Goal: Download file/media

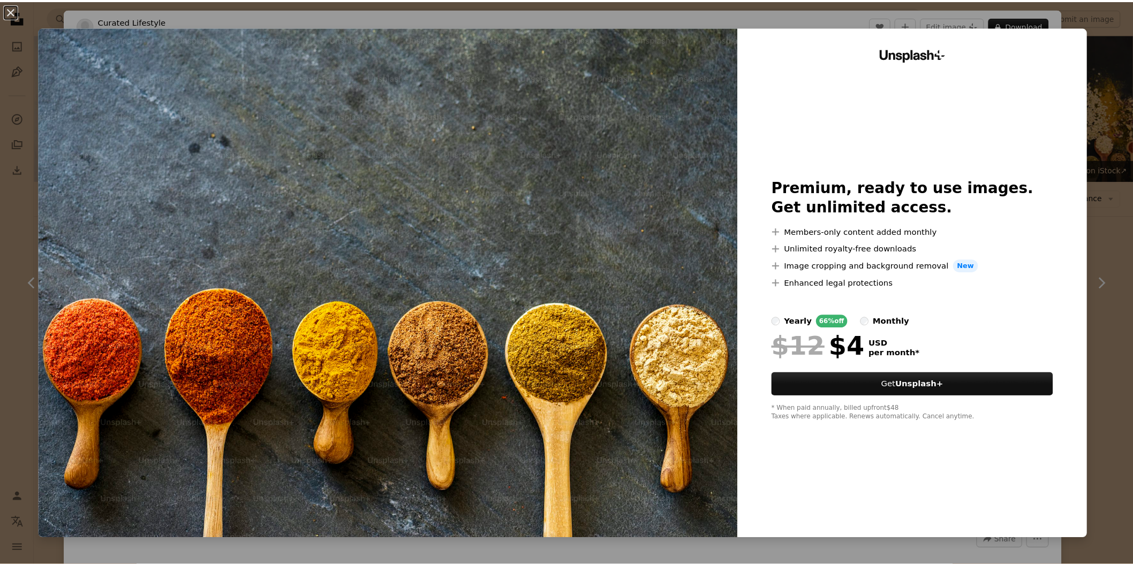
scroll to position [1011, 0]
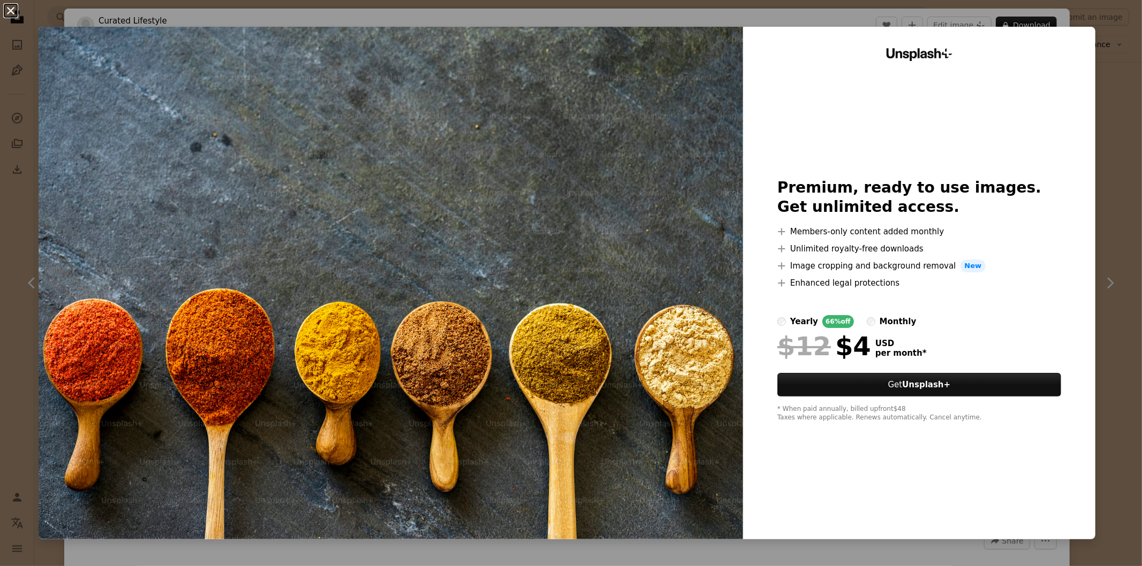
click at [4, 7] on button "An X shape" at bounding box center [10, 10] width 13 height 13
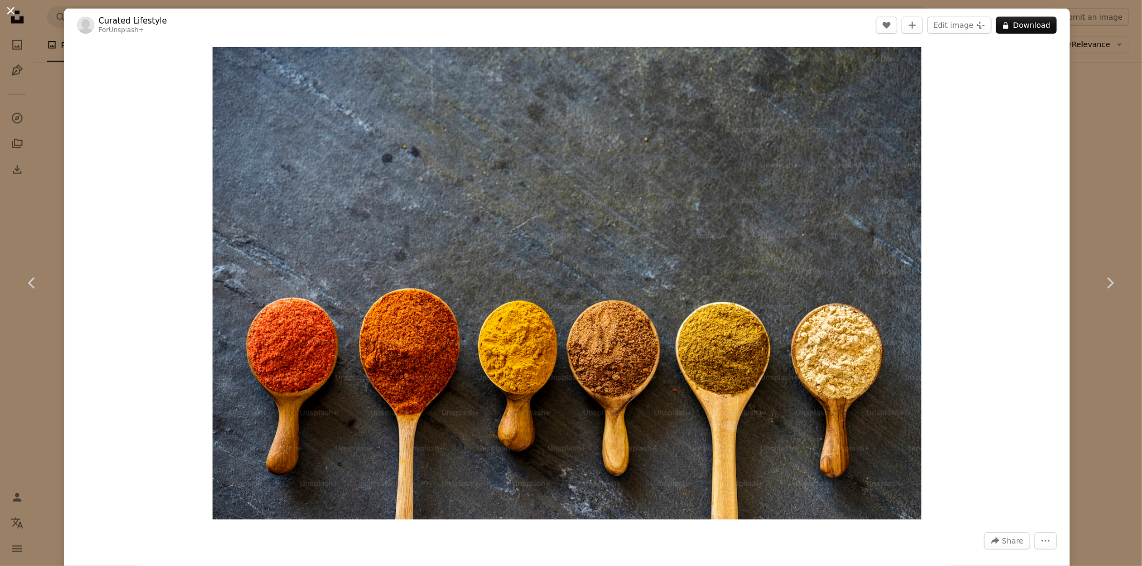
click at [13, 14] on button "An X shape" at bounding box center [10, 10] width 13 height 13
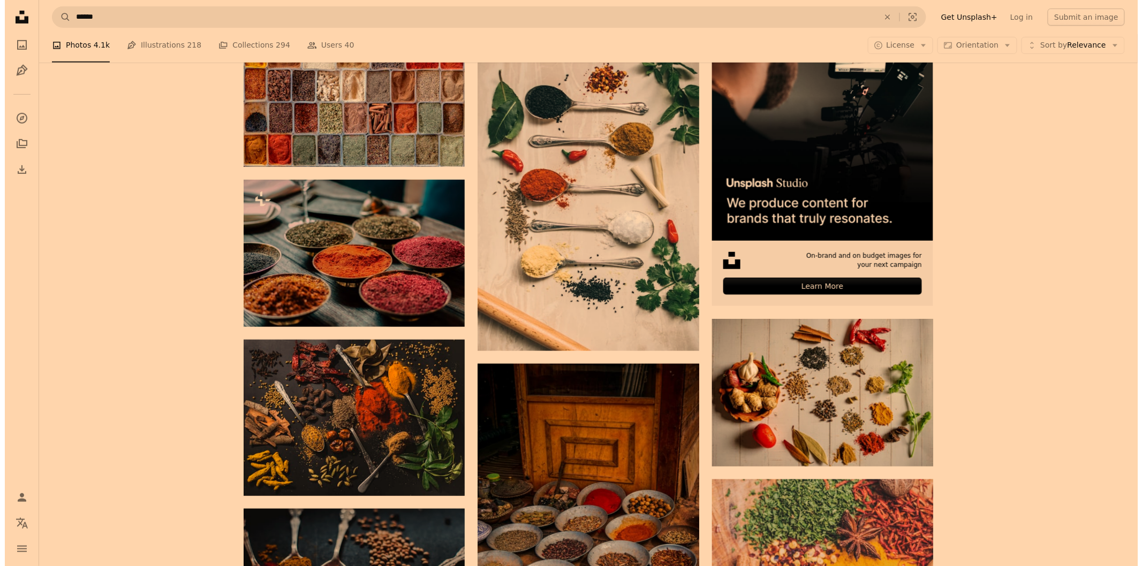
scroll to position [238, 0]
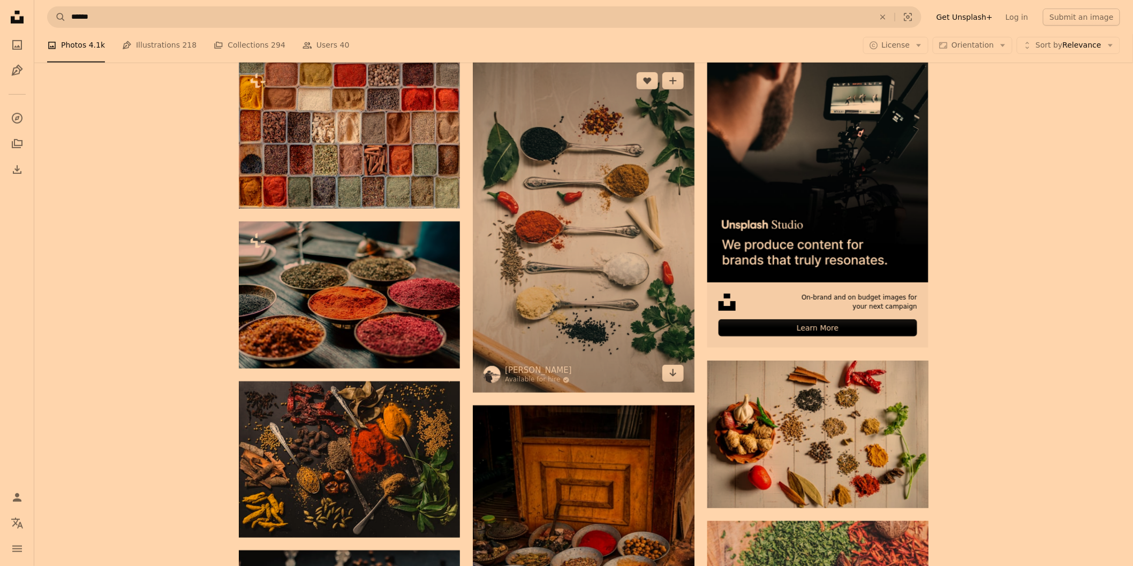
click at [603, 275] on img at bounding box center [583, 228] width 221 height 332
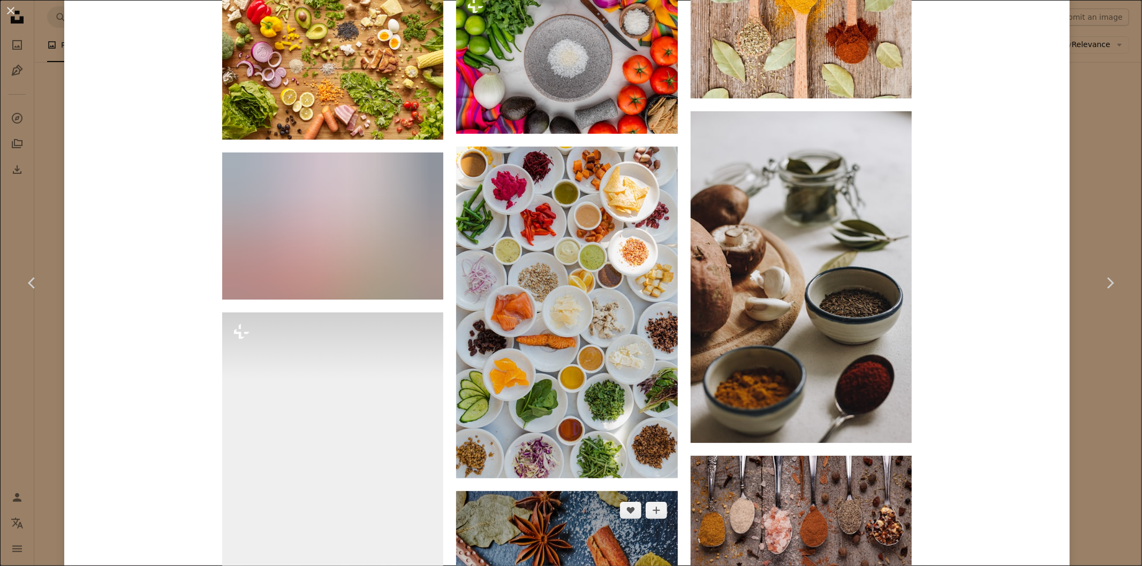
scroll to position [3968, 0]
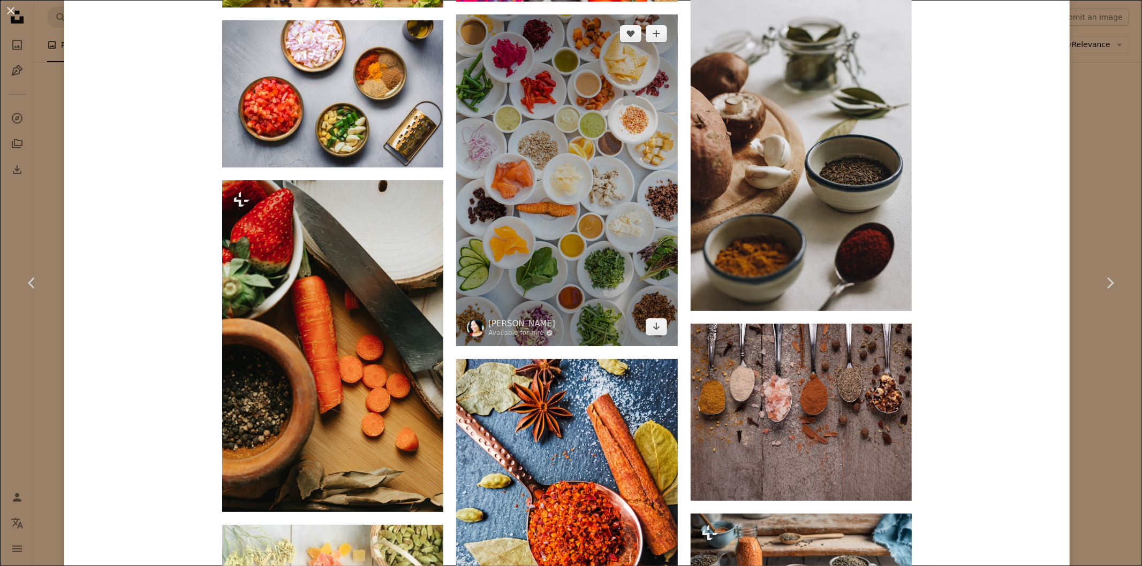
click at [596, 217] on img at bounding box center [566, 180] width 221 height 332
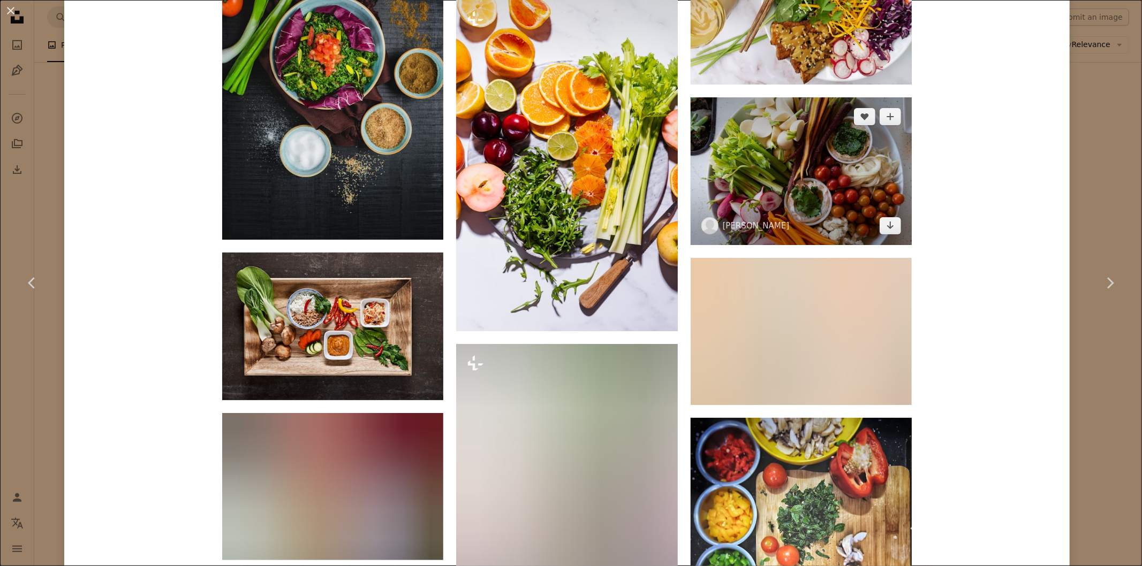
scroll to position [3629, 0]
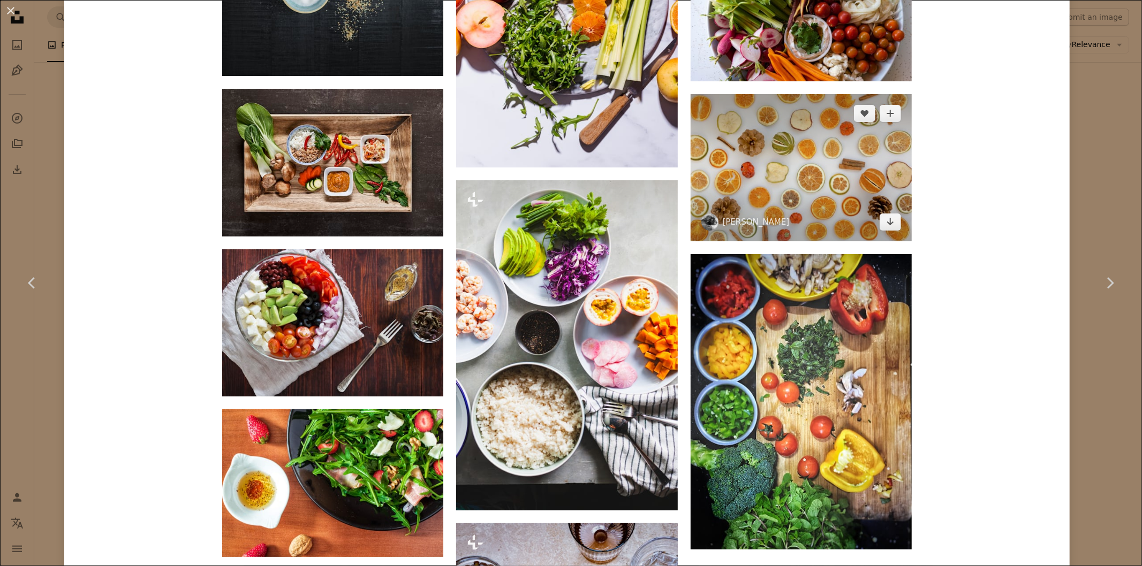
click at [807, 159] on img at bounding box center [801, 167] width 221 height 147
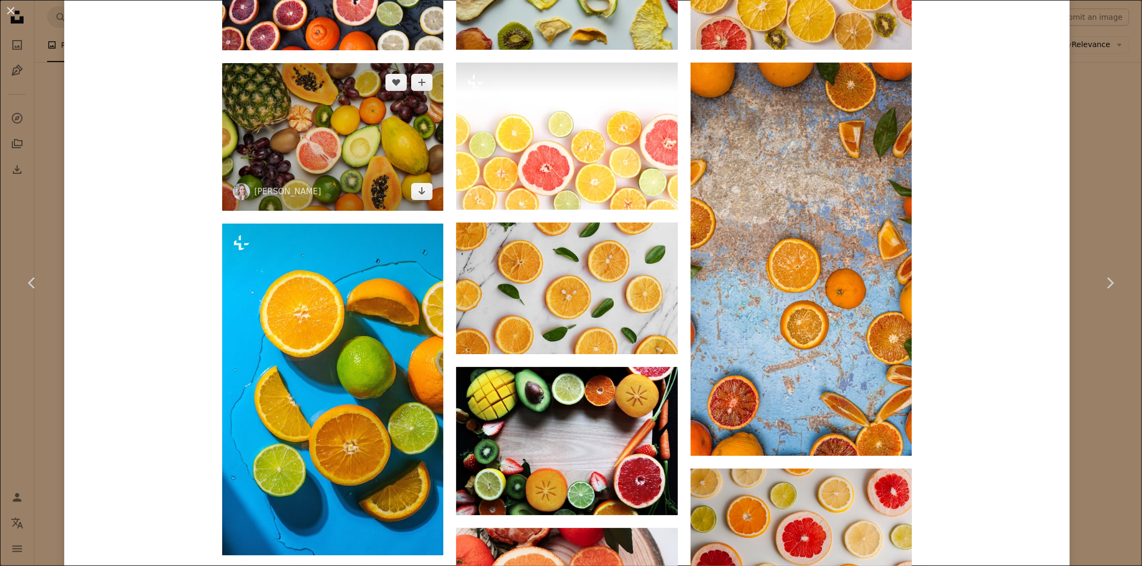
scroll to position [892, 0]
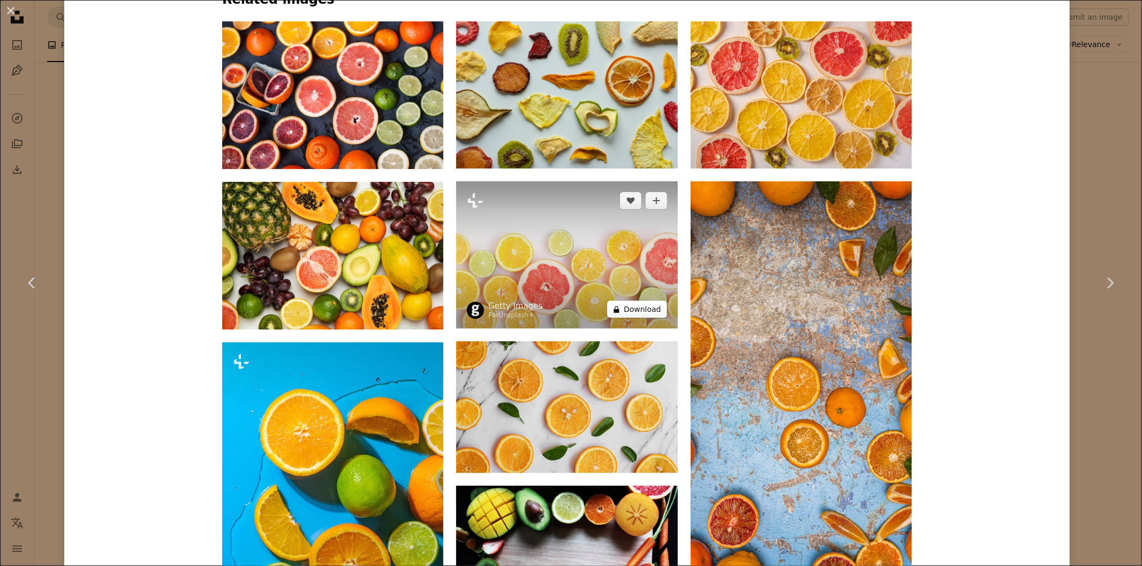
click at [636, 311] on button "A lock Download" at bounding box center [637, 309] width 60 height 17
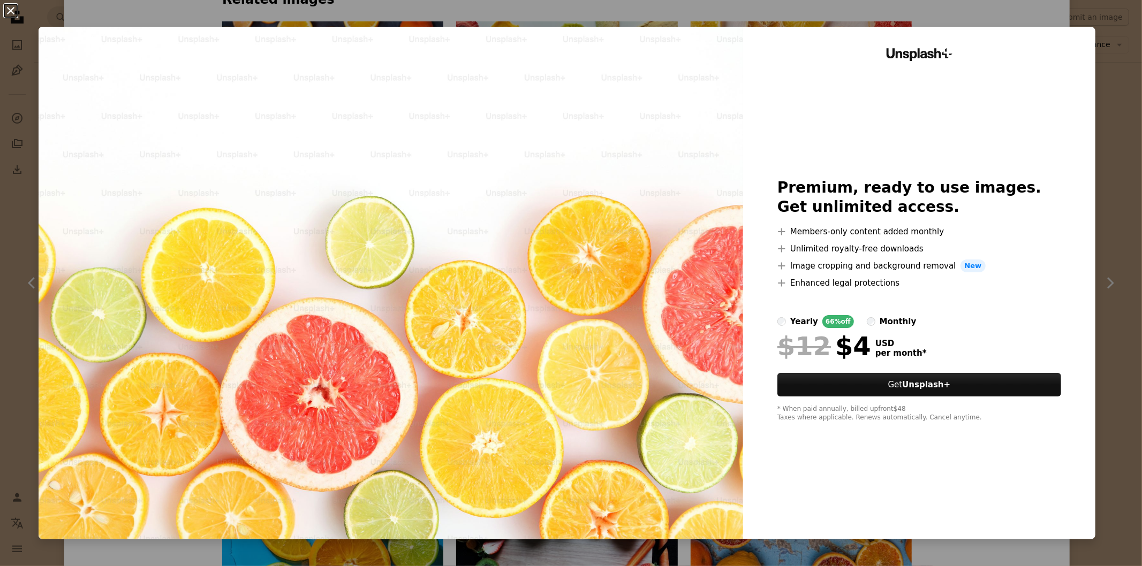
click at [9, 11] on button "An X shape" at bounding box center [10, 10] width 13 height 13
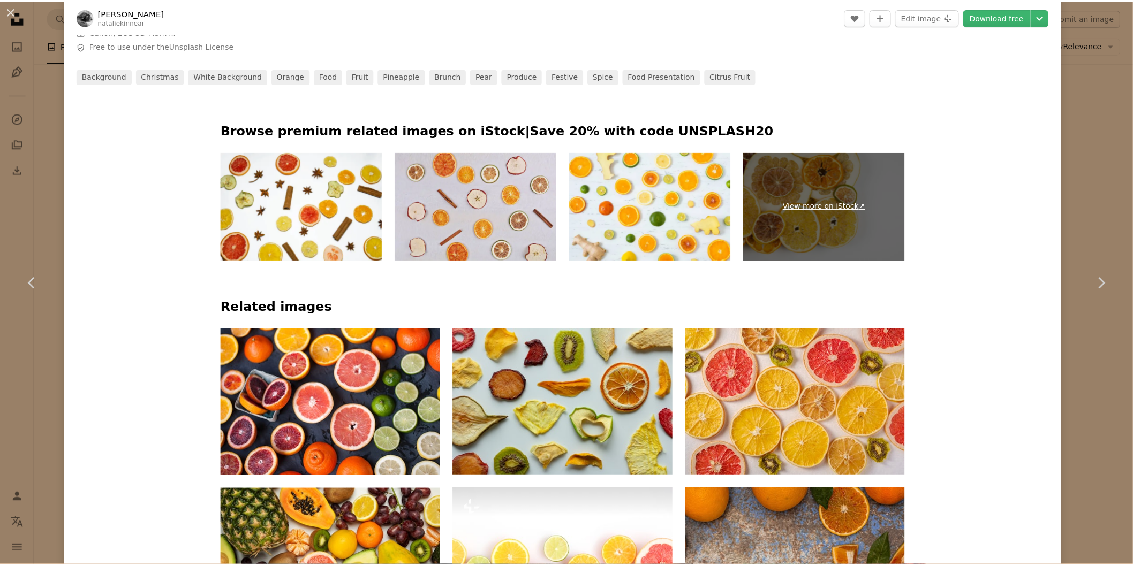
scroll to position [654, 0]
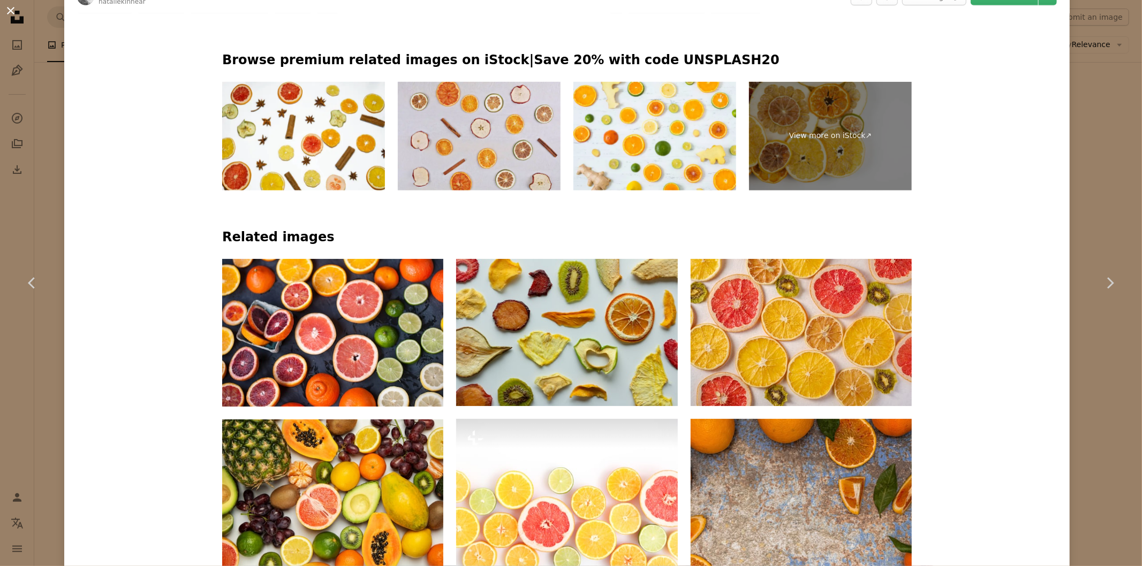
click at [14, 8] on button "An X shape" at bounding box center [10, 10] width 13 height 13
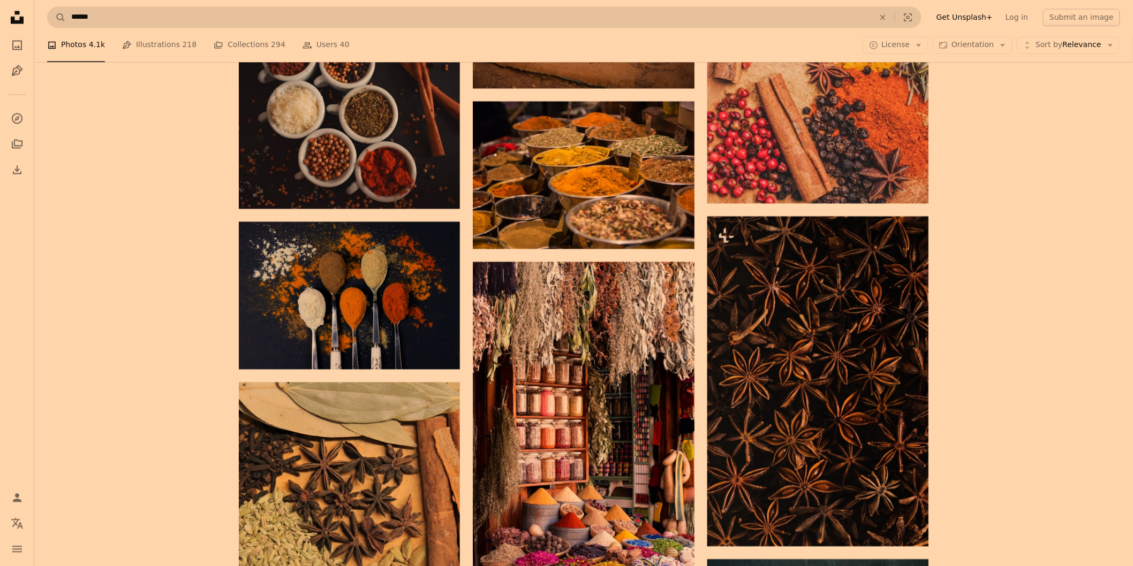
scroll to position [833, 0]
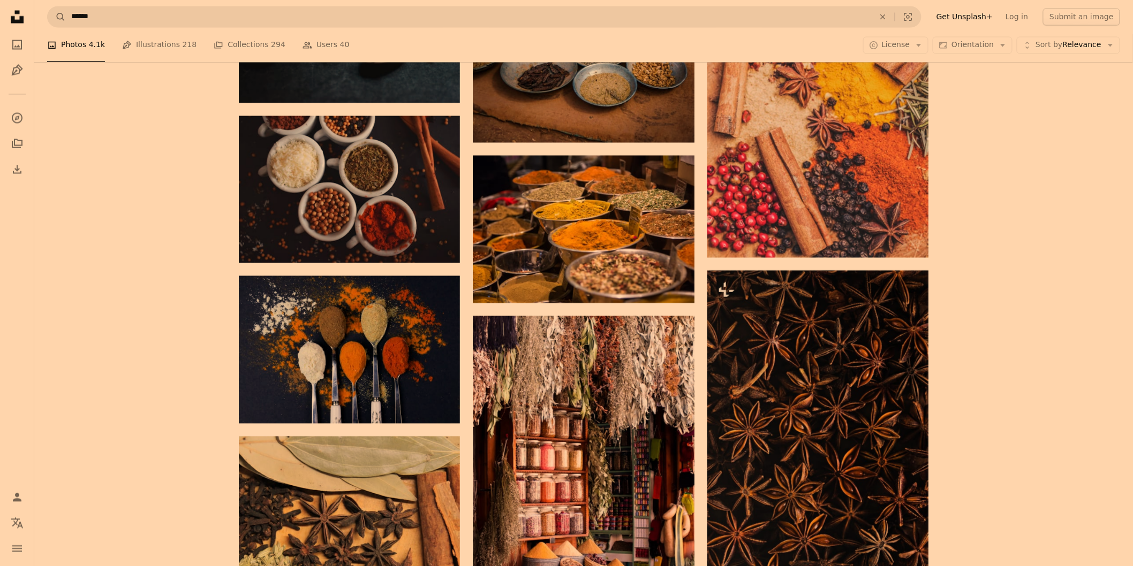
click at [236, 5] on nav "A magnifying glass ****** An X shape Visual search Filters Get Unsplash+ Log in…" at bounding box center [583, 17] width 1099 height 34
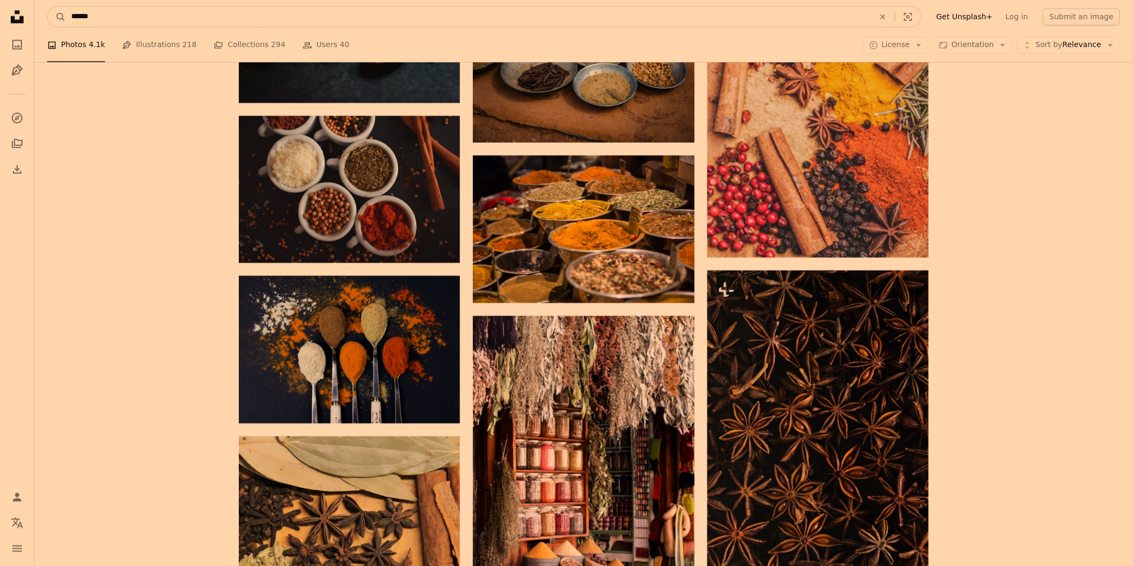
click at [244, 11] on input "******" at bounding box center [468, 17] width 805 height 20
click at [245, 11] on input "******" at bounding box center [468, 17] width 805 height 20
type input "**********"
click button "A magnifying glass" at bounding box center [57, 17] width 18 height 20
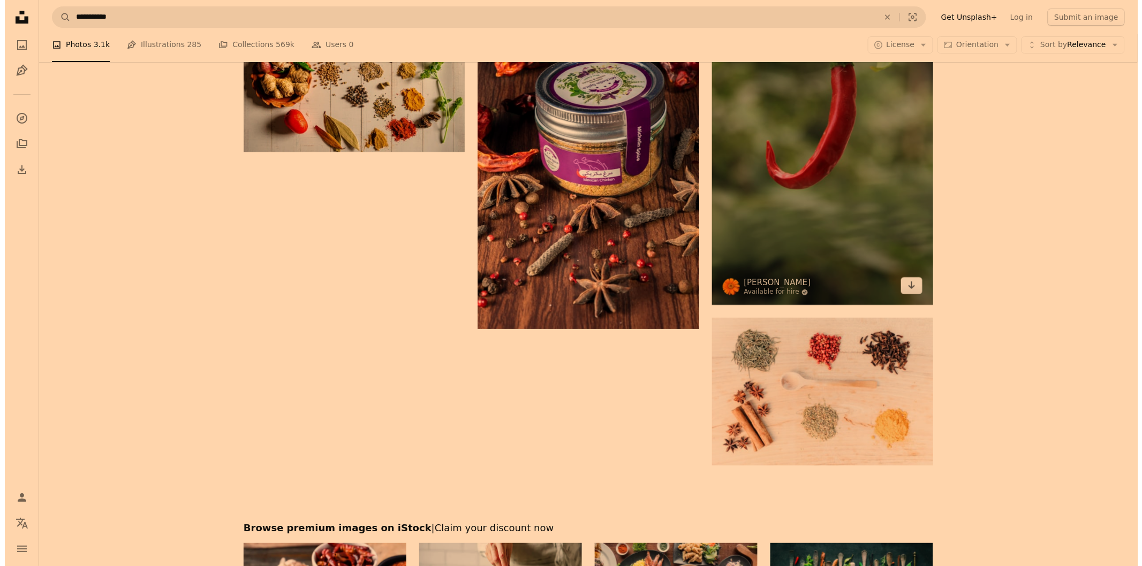
scroll to position [1554, 0]
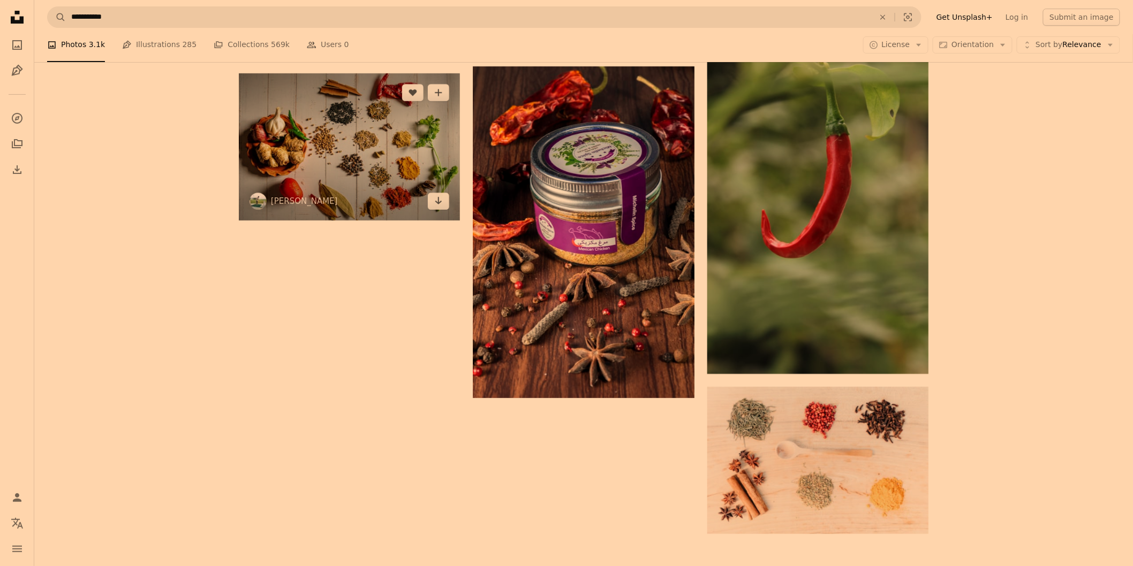
click at [298, 183] on img at bounding box center [349, 146] width 221 height 147
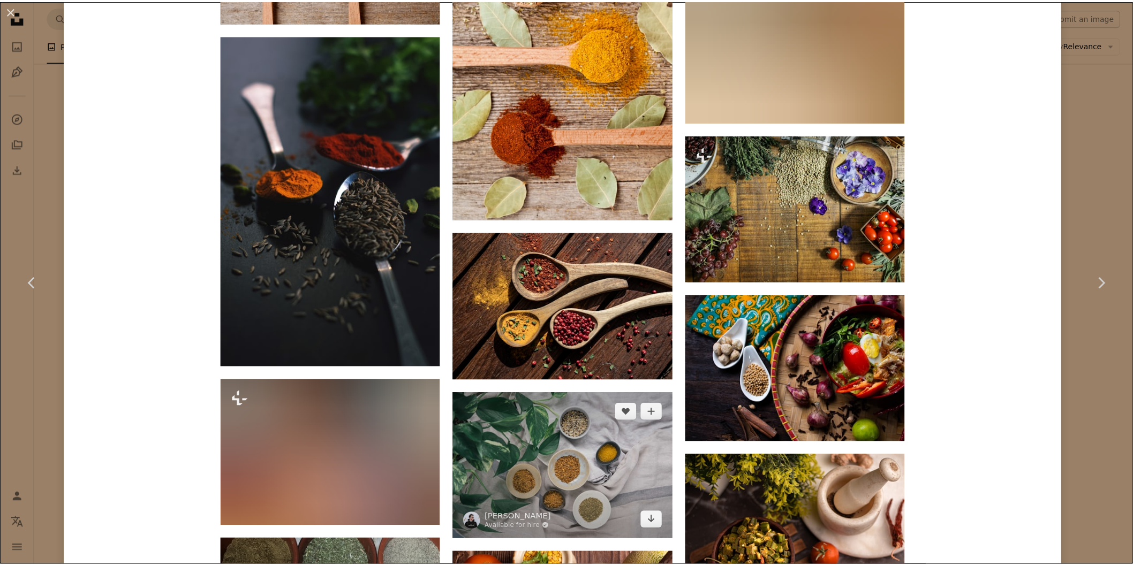
scroll to position [3093, 0]
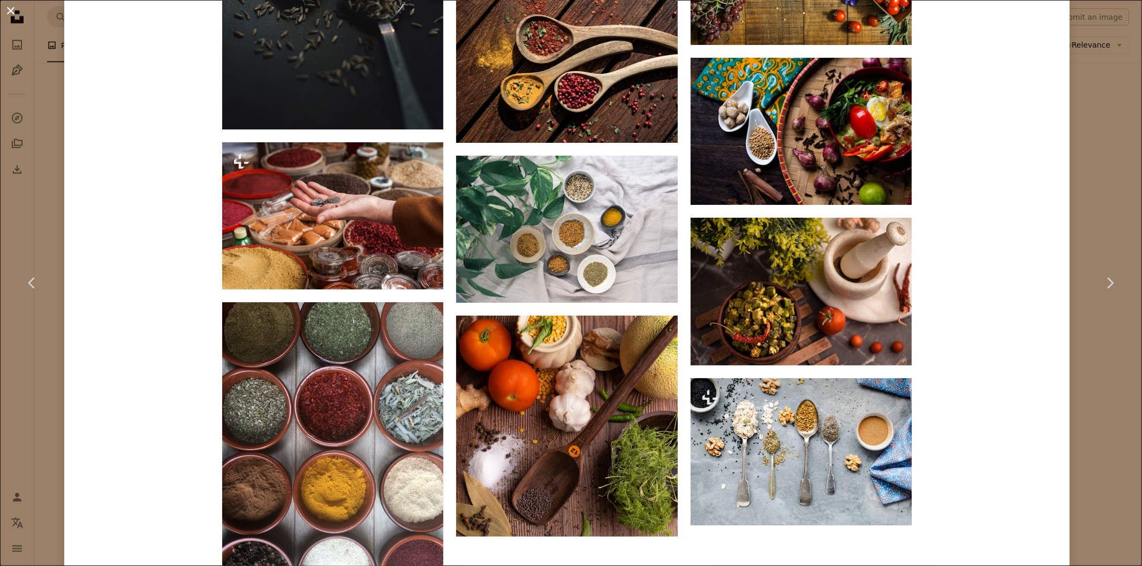
click at [11, 9] on button "An X shape" at bounding box center [10, 10] width 13 height 13
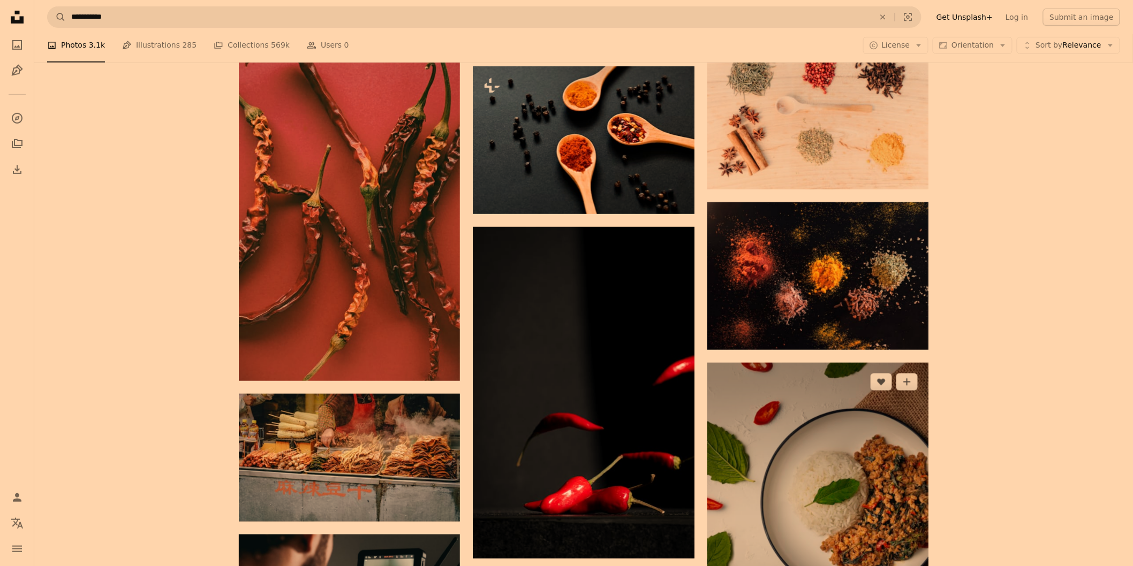
scroll to position [2090, 0]
